Goal: Task Accomplishment & Management: Use online tool/utility

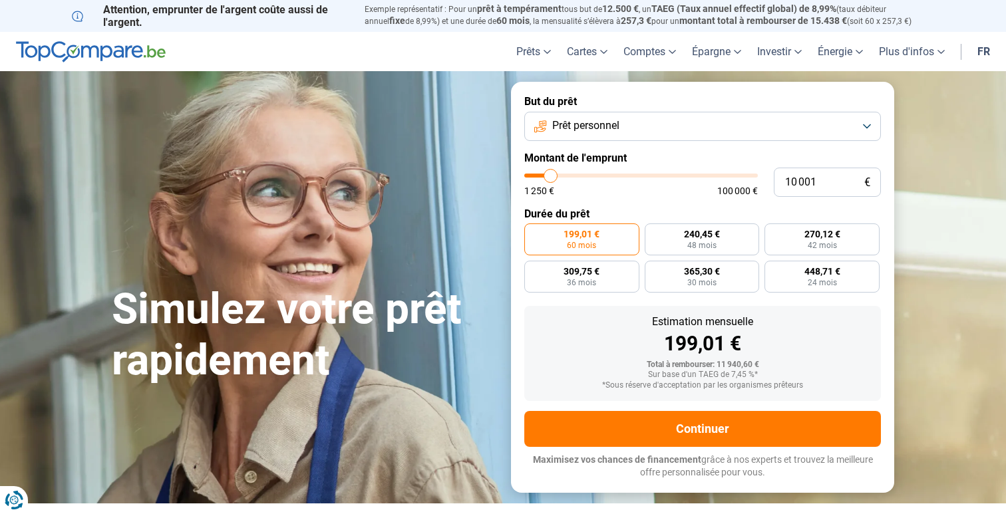
click at [636, 125] on button "Prêt personnel" at bounding box center [702, 126] width 357 height 29
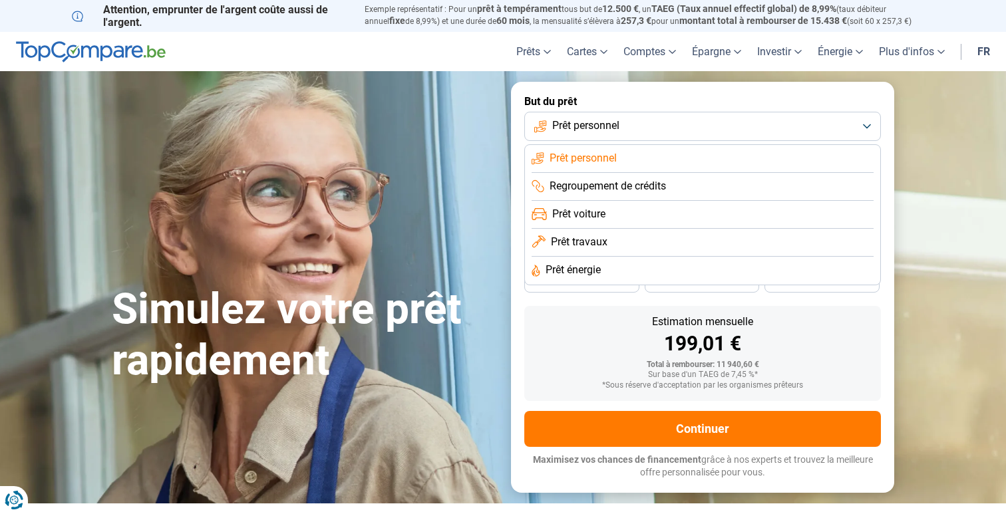
click at [620, 240] on li "Prêt travaux" at bounding box center [703, 243] width 342 height 28
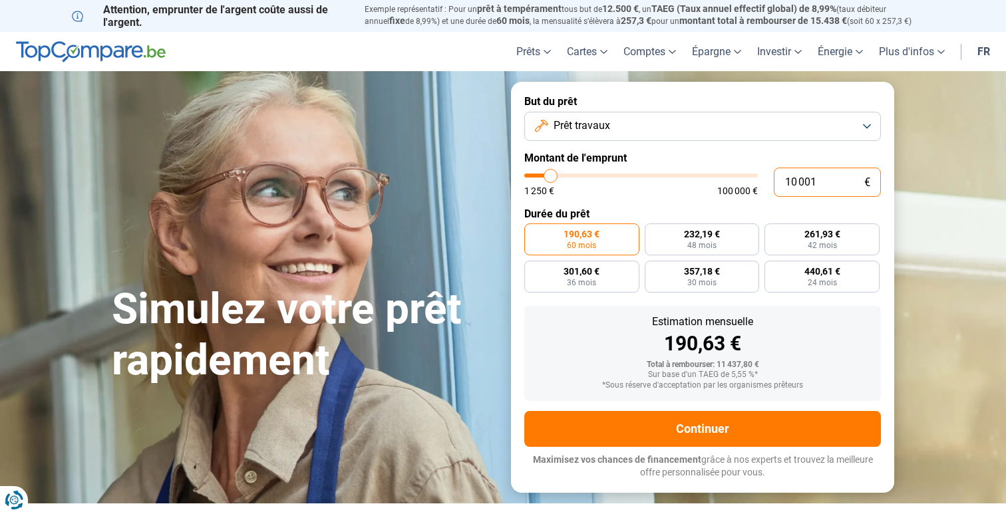
drag, startPoint x: 819, startPoint y: 182, endPoint x: 756, endPoint y: 182, distance: 63.2
click at [756, 182] on div "10 001 € 1 250 € 100 000 €" at bounding box center [702, 182] width 357 height 29
type input "10000"
radio input "true"
type input "3"
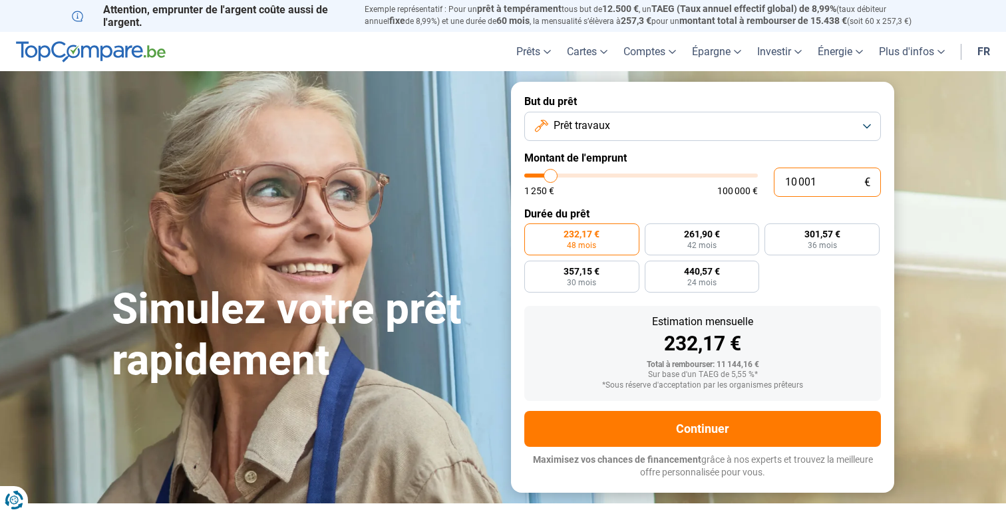
type input "1250"
type input "32"
type input "1250"
type input "320"
type input "1250"
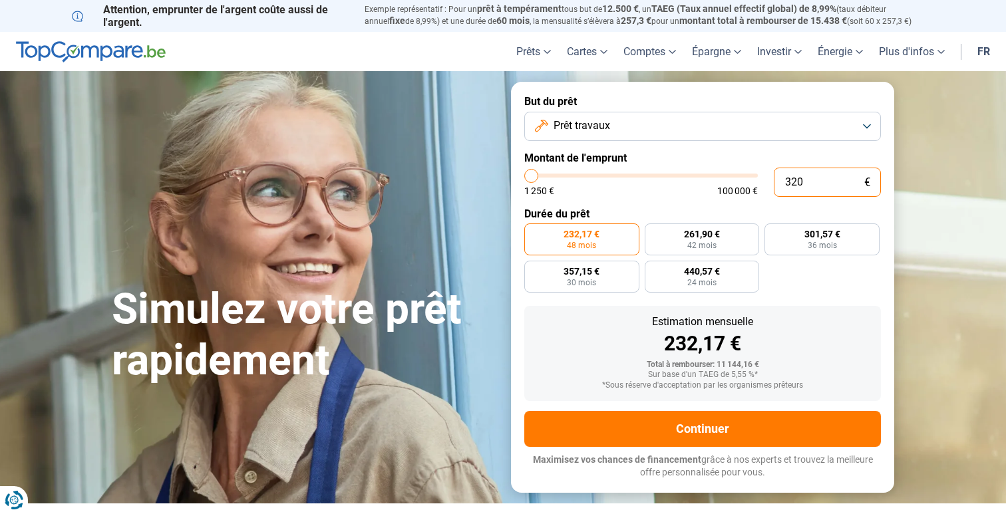
type input "3 200"
type input "3250"
type input "32 000"
type input "32000"
radio input "false"
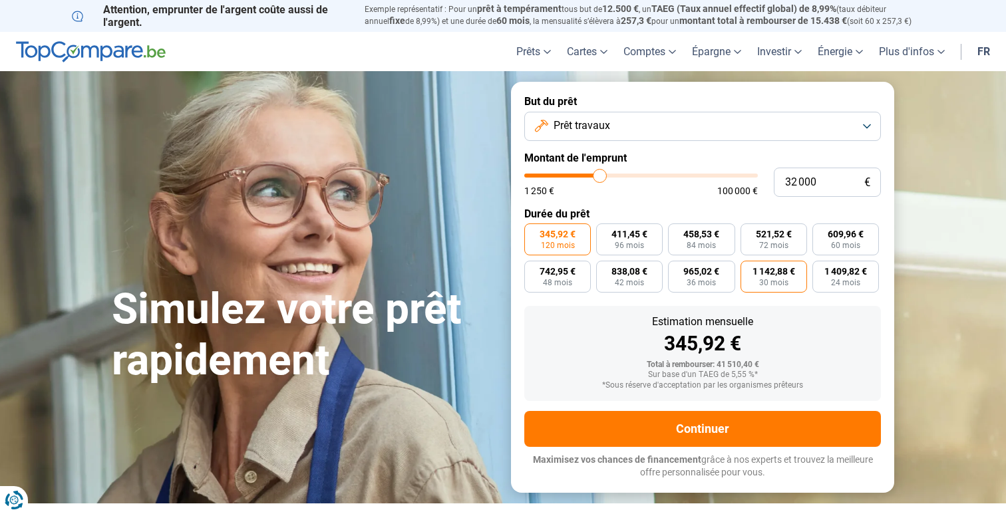
click at [785, 282] on span "30 mois" at bounding box center [773, 283] width 29 height 8
click at [749, 270] on input "1 142,88 € 30 mois" at bounding box center [745, 265] width 9 height 9
radio input "true"
click at [836, 268] on span "1 409,82 €" at bounding box center [846, 271] width 43 height 9
click at [821, 268] on input "1 409,82 € 24 mois" at bounding box center [817, 265] width 9 height 9
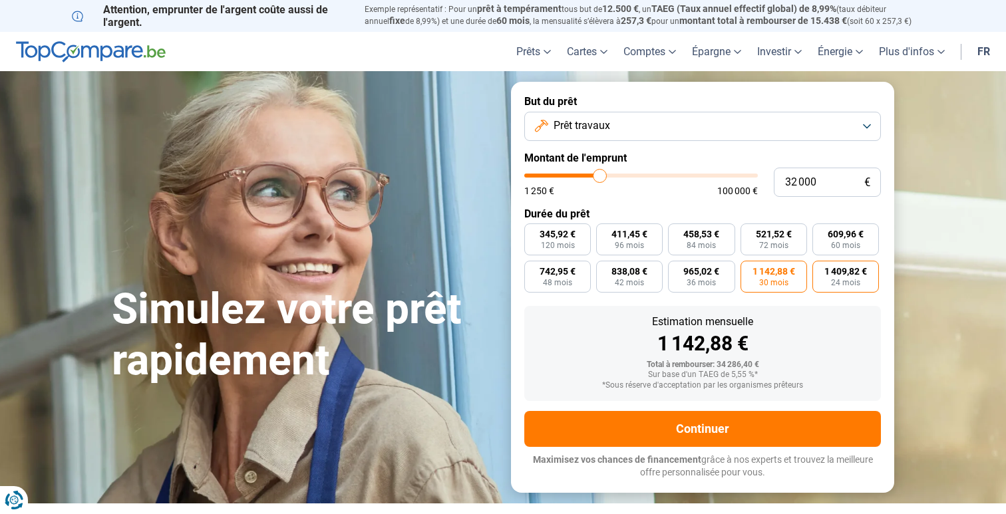
radio input "true"
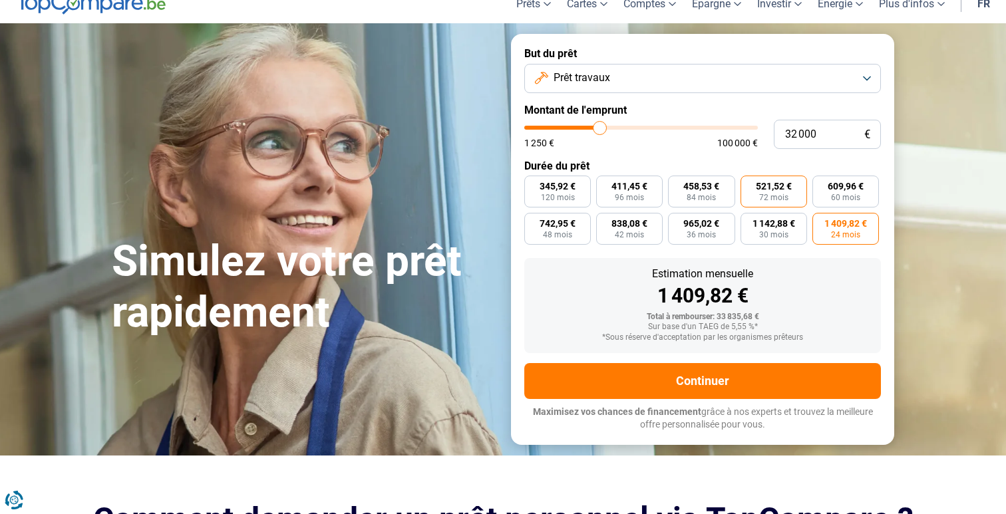
scroll to position [48, 0]
click at [747, 69] on button "Prêt travaux" at bounding box center [702, 78] width 357 height 29
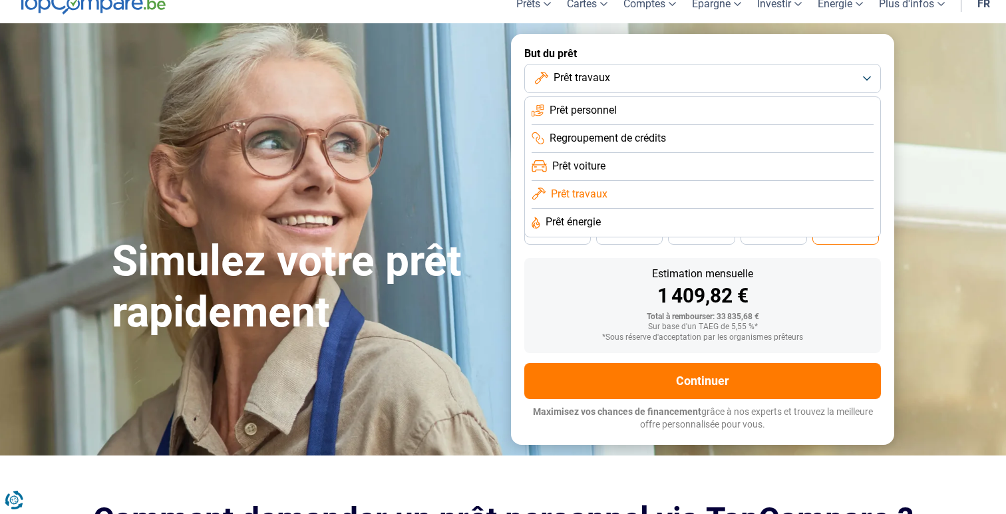
click at [743, 114] on li "Prêt personnel" at bounding box center [703, 111] width 342 height 28
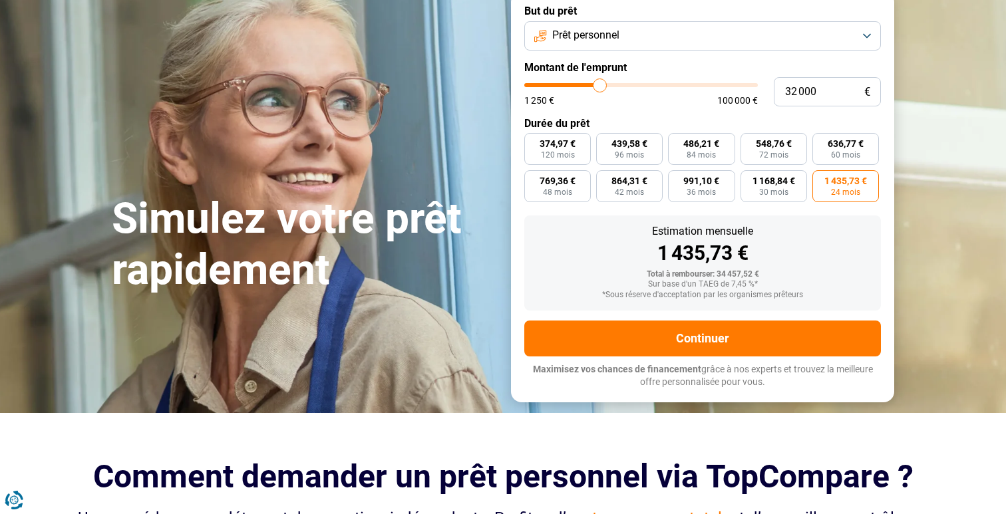
scroll to position [59, 0]
